Goal: Information Seeking & Learning: Learn about a topic

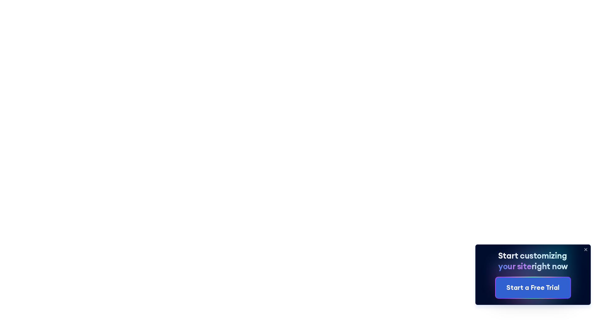
click at [584, 250] on icon at bounding box center [585, 250] width 10 height 10
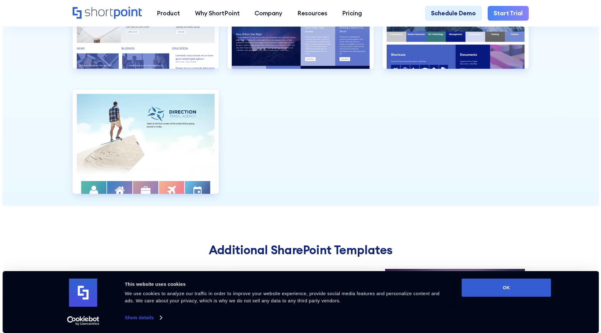
scroll to position [2004, 0]
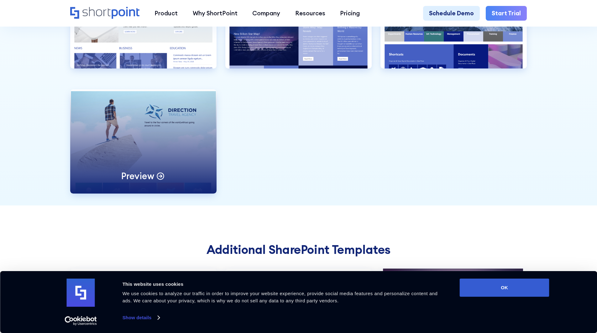
click at [147, 182] on p "Preview" at bounding box center [137, 176] width 33 height 12
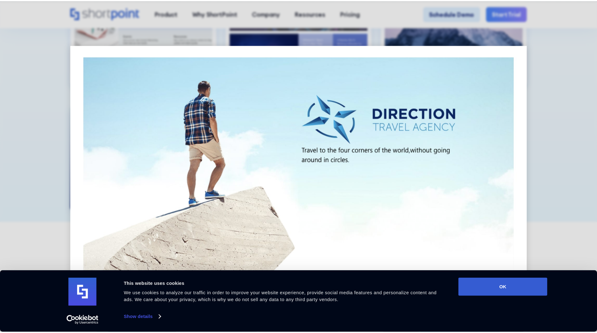
scroll to position [0, 0]
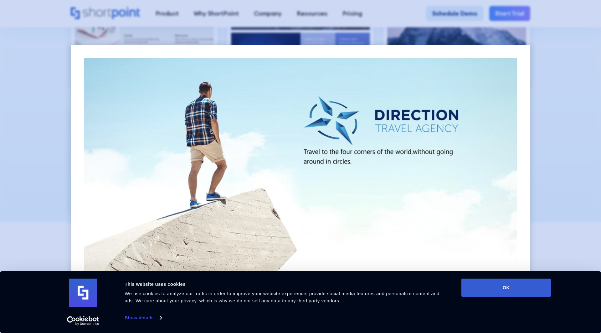
click at [561, 106] on div at bounding box center [300, 166] width 601 height 333
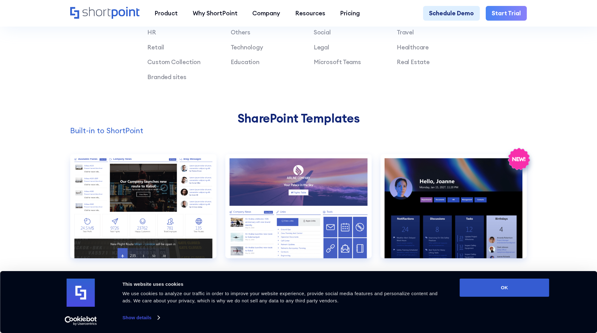
scroll to position [470, 0]
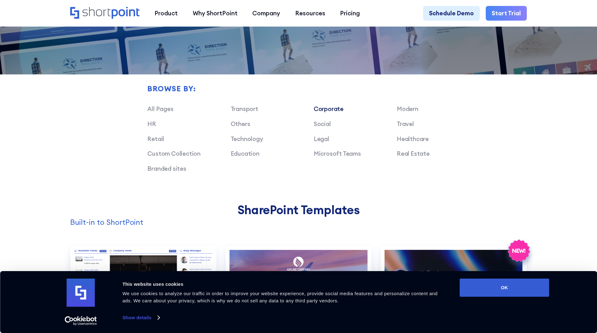
click at [323, 113] on link "Corporate" at bounding box center [328, 109] width 30 height 8
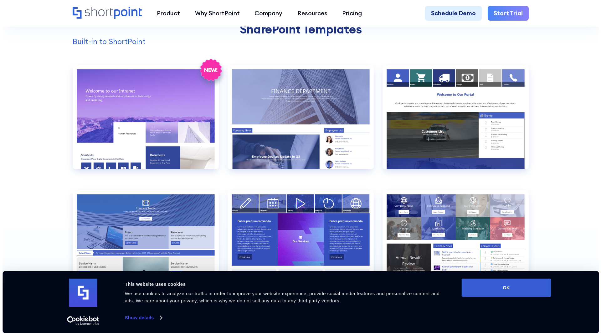
scroll to position [658, 0]
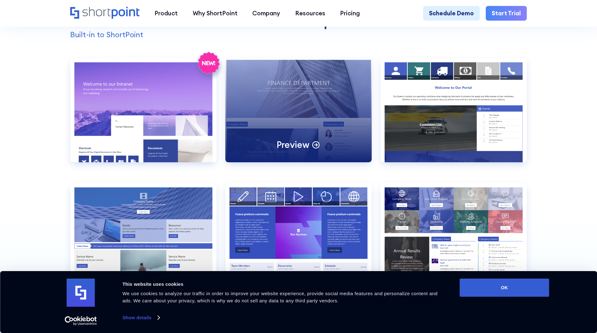
click at [312, 148] on icon at bounding box center [315, 144] width 9 height 9
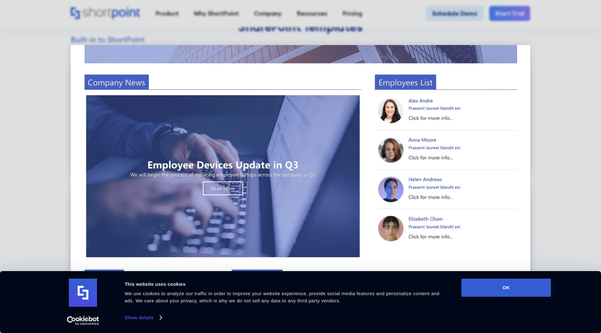
scroll to position [21, 0]
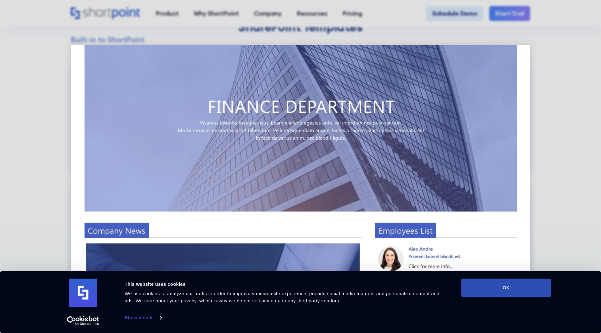
click at [516, 292] on button "OK" at bounding box center [507, 288] width 90 height 18
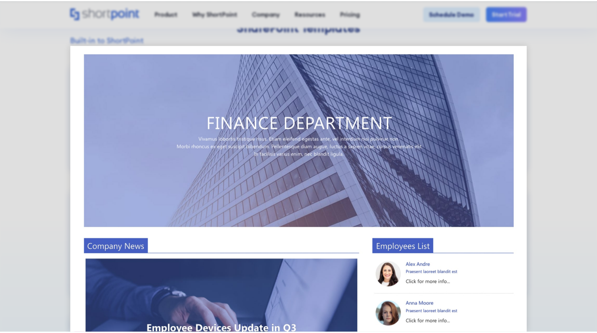
scroll to position [0, 0]
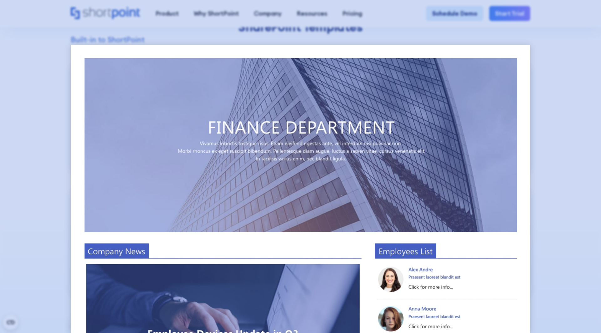
click at [575, 137] on div at bounding box center [300, 166] width 601 height 333
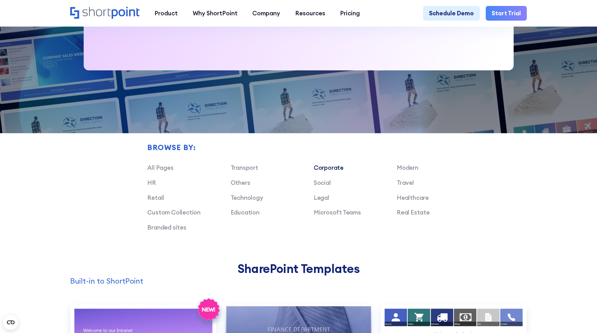
scroll to position [407, 0]
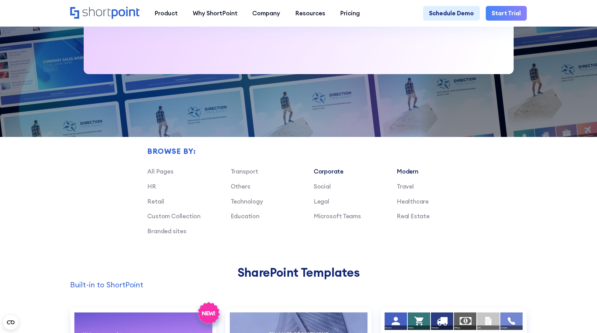
click at [408, 175] on link "Modern" at bounding box center [407, 172] width 22 height 8
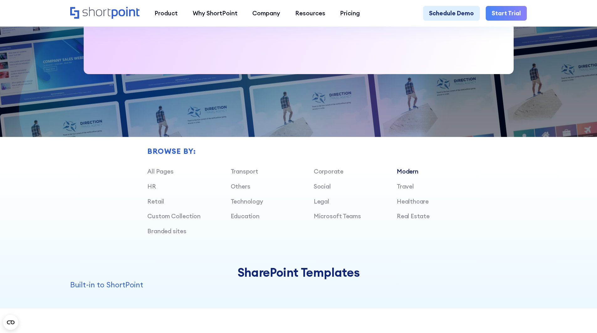
click at [408, 175] on link "Modern" at bounding box center [407, 172] width 22 height 8
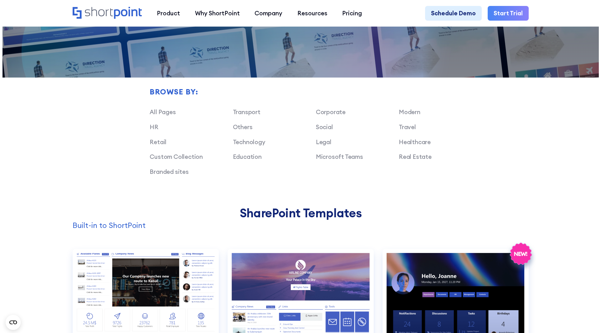
scroll to position [595, 0]
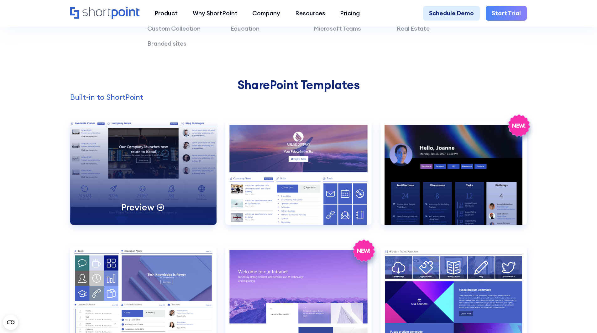
click at [144, 212] on p "Preview" at bounding box center [137, 208] width 33 height 12
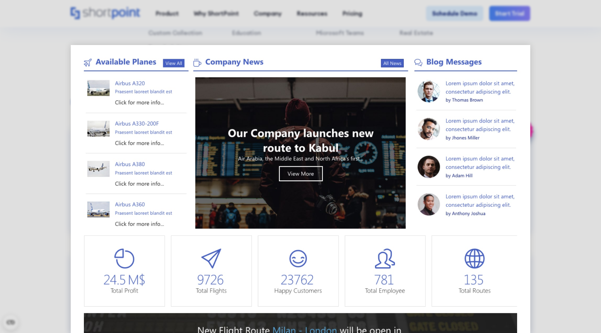
click at [299, 175] on img at bounding box center [301, 330] width 460 height 571
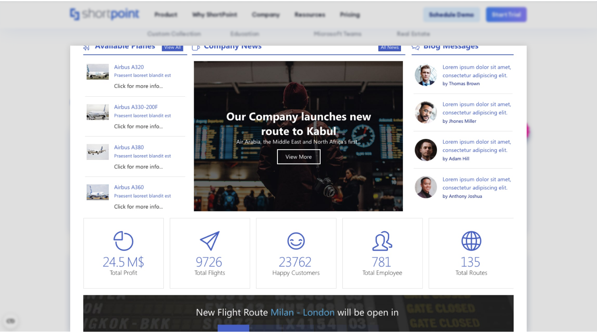
scroll to position [0, 0]
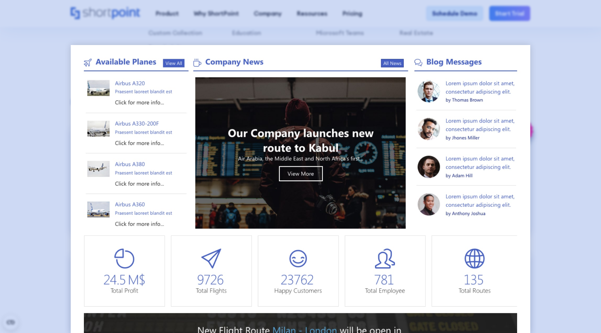
click at [552, 142] on div at bounding box center [300, 166] width 601 height 333
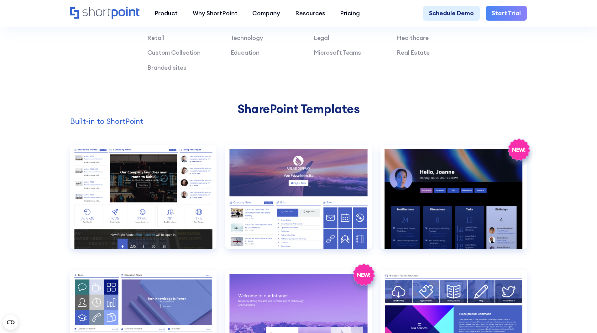
scroll to position [564, 0]
